Goal: Task Accomplishment & Management: Complete application form

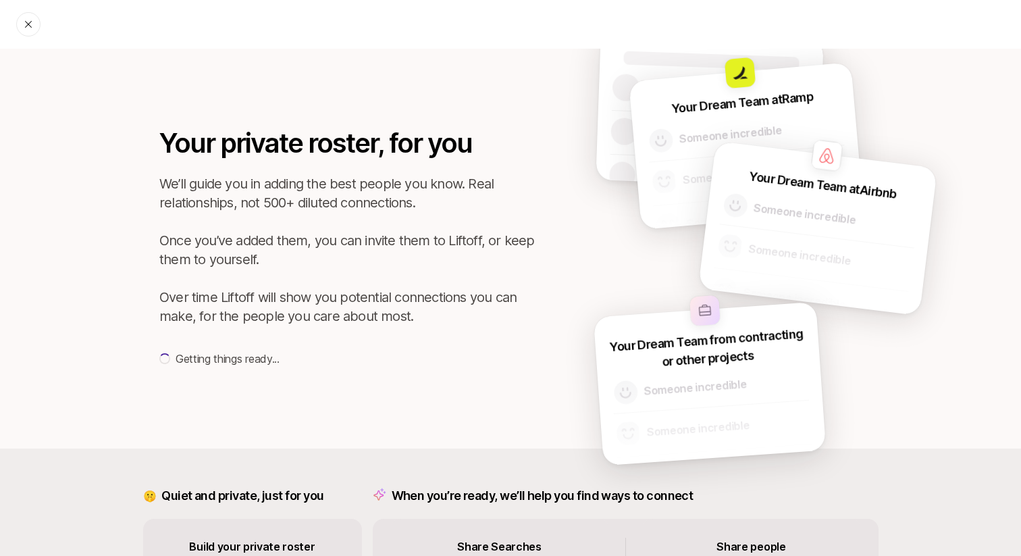
click at [521, 101] on div "Your private roster, for you We’ll guide you in adding the best people you know…" at bounding box center [511, 249] width 878 height 400
click at [522, 100] on div "Your private roster, for you We’ll guide you in adding the best people you know…" at bounding box center [511, 249] width 878 height 400
click at [527, 105] on div "Your private roster, for you We’ll guide you in adding the best people you know…" at bounding box center [511, 249] width 878 height 400
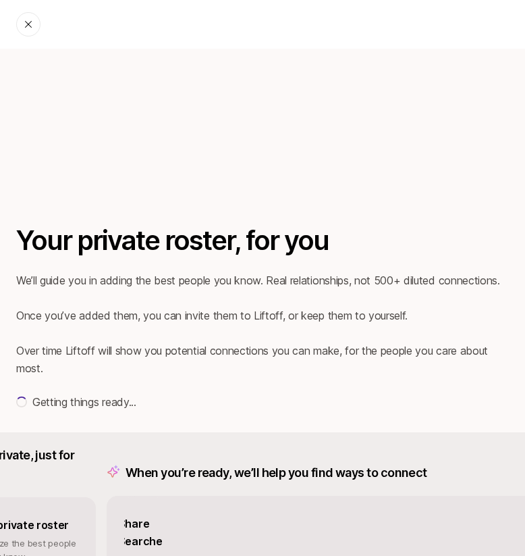
click at [382, 182] on div "Your Dream Team at Airbnb Someone incredible Someone incredible Someone incredi…" at bounding box center [262, 135] width 525 height 172
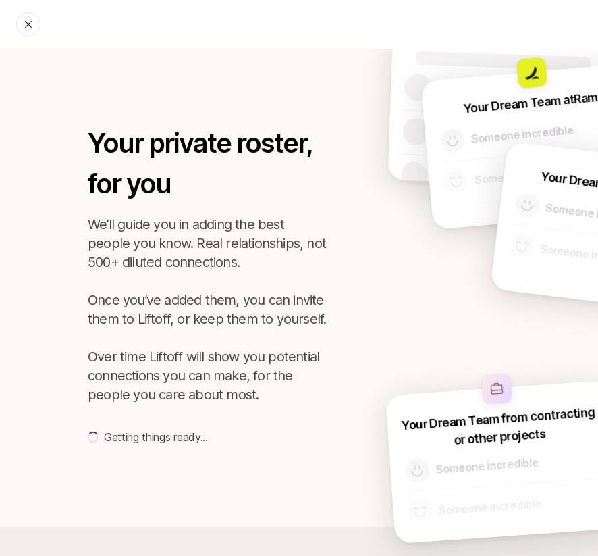
click at [394, 303] on div "Your Dream Team at Ramp Someone incredible Someone incredible Someone incredibl…" at bounding box center [478, 288] width 242 height 478
click at [397, 7] on div "Add people Analyze profiles Review and finish" at bounding box center [299, 24] width 598 height 49
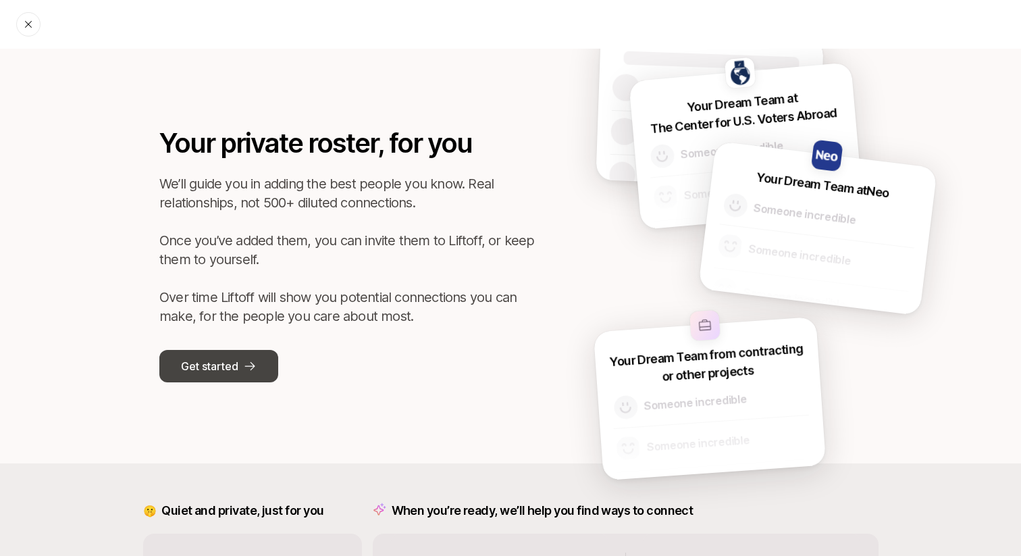
click at [228, 359] on p "Get started" at bounding box center [209, 366] width 57 height 18
